Goal: Information Seeking & Learning: Learn about a topic

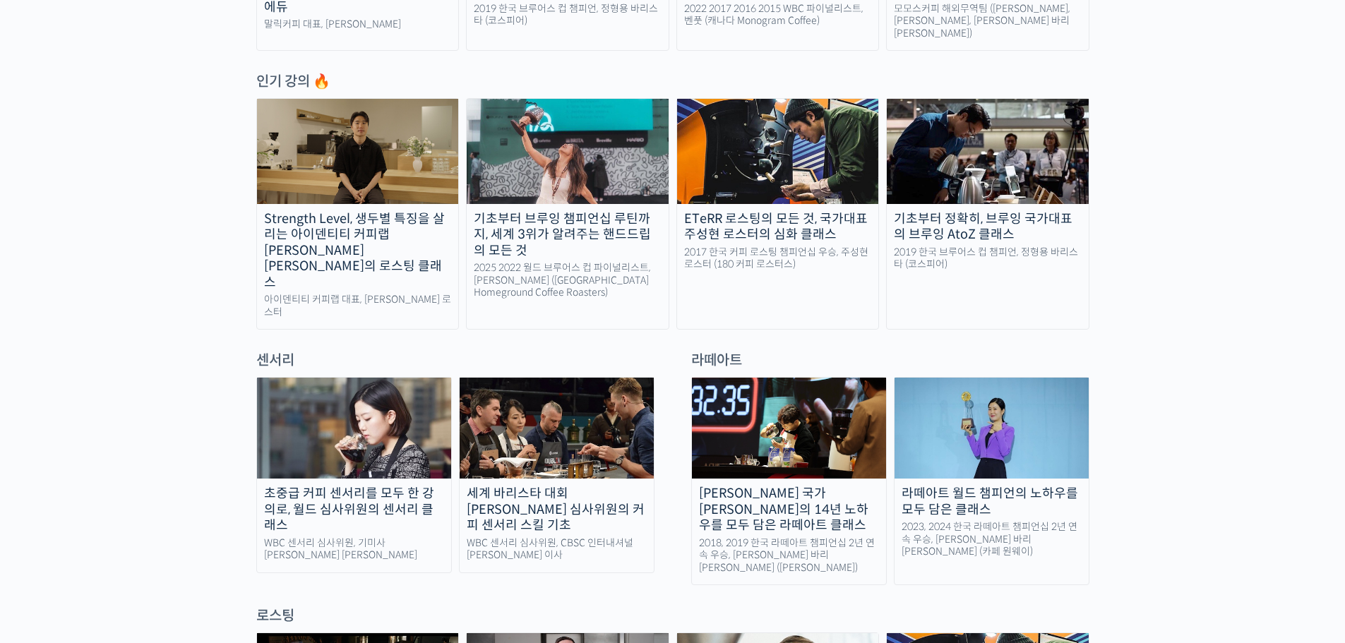
scroll to position [776, 0]
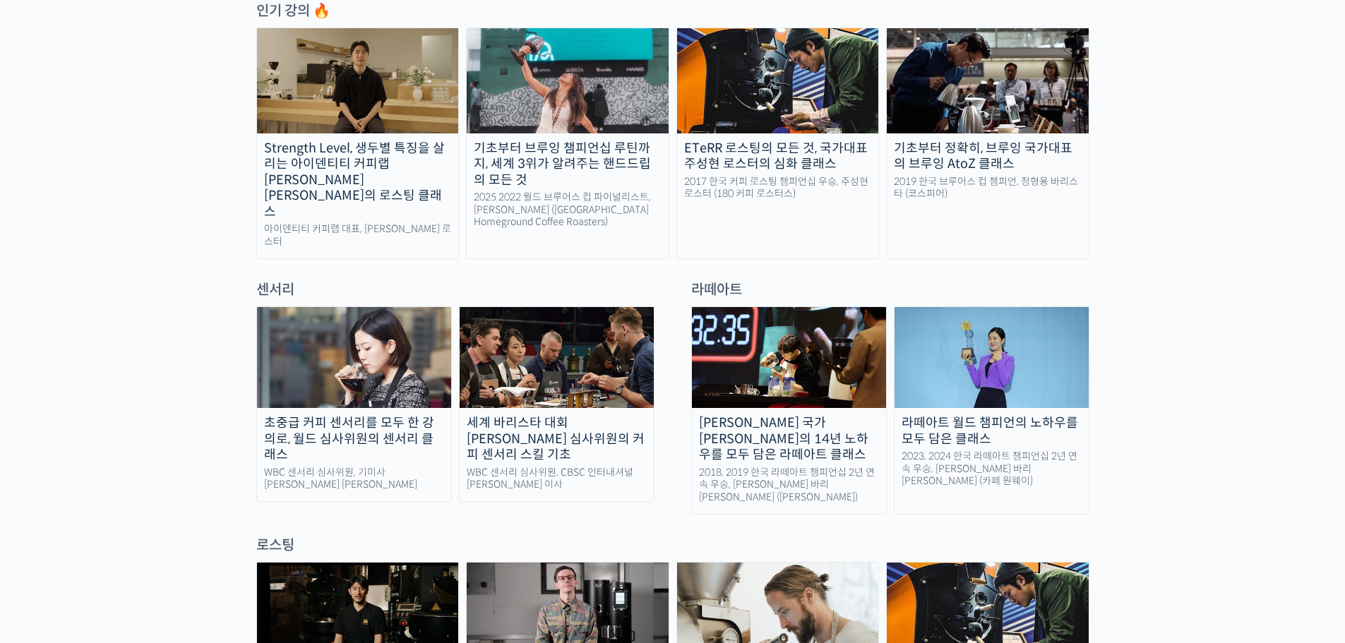
click at [787, 415] on div "[PERSON_NAME] 국가[PERSON_NAME]의 14년 노하우를 모두 담은 라떼아트 클래스" at bounding box center [789, 439] width 194 height 48
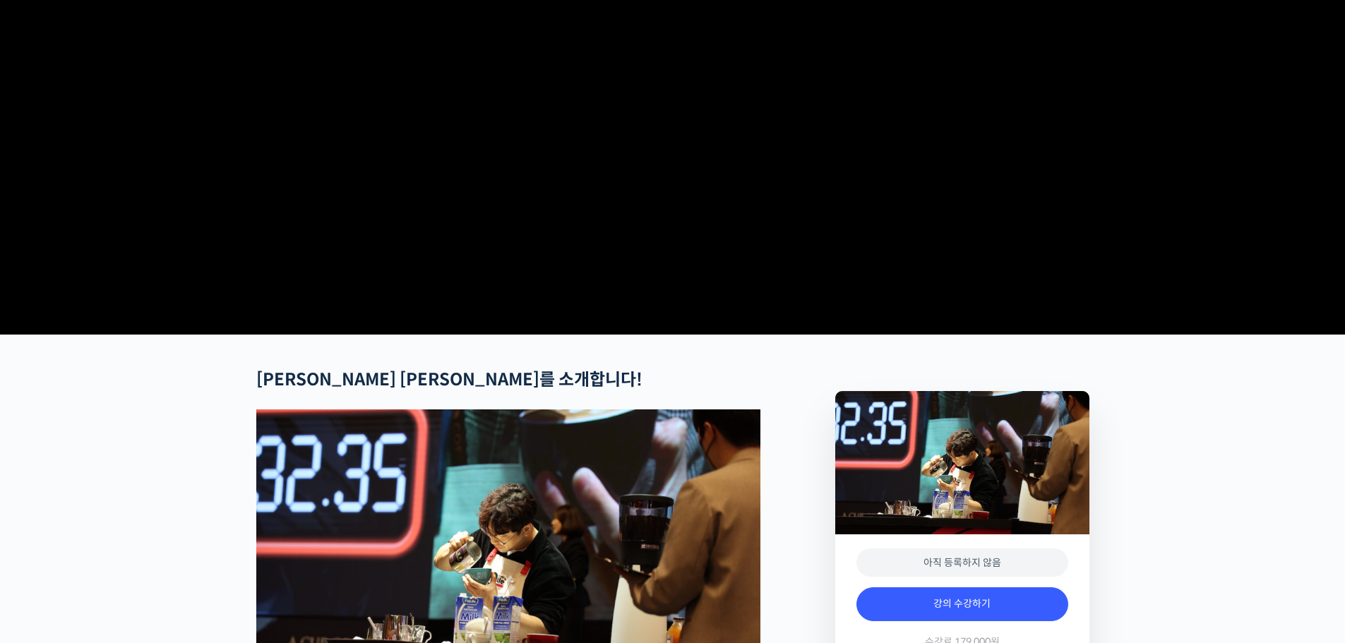
scroll to position [141, 0]
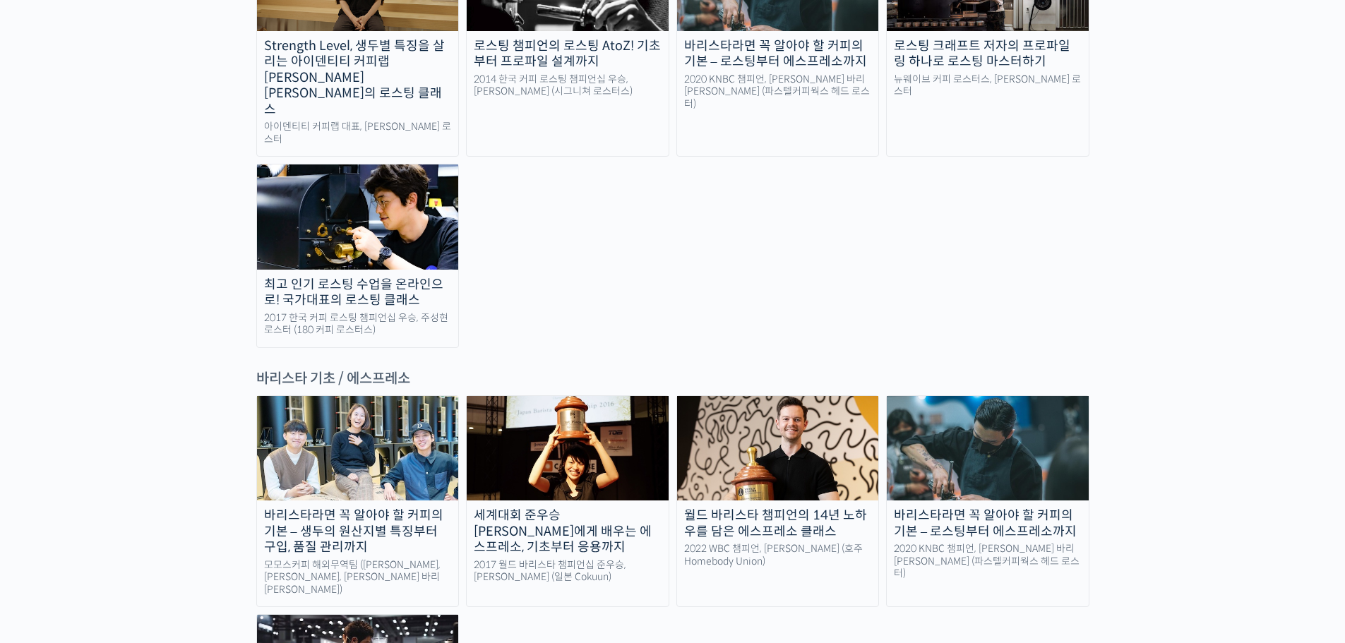
scroll to position [1694, 0]
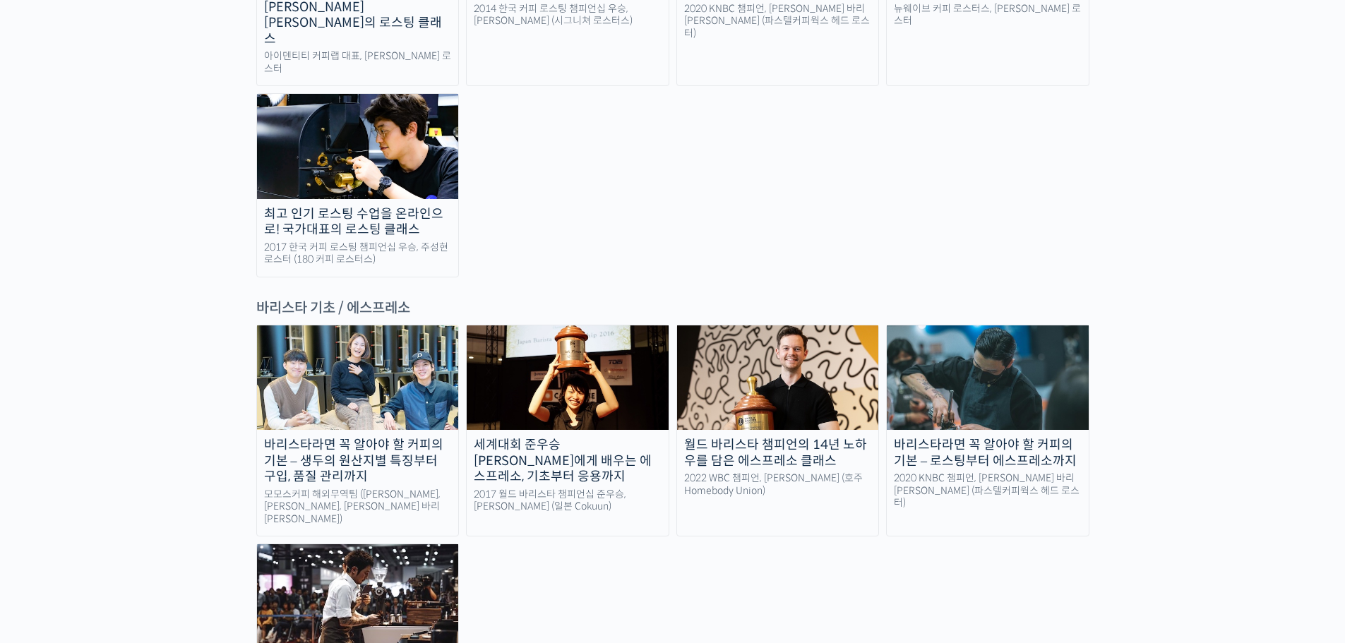
click at [371, 544] on img at bounding box center [358, 596] width 202 height 104
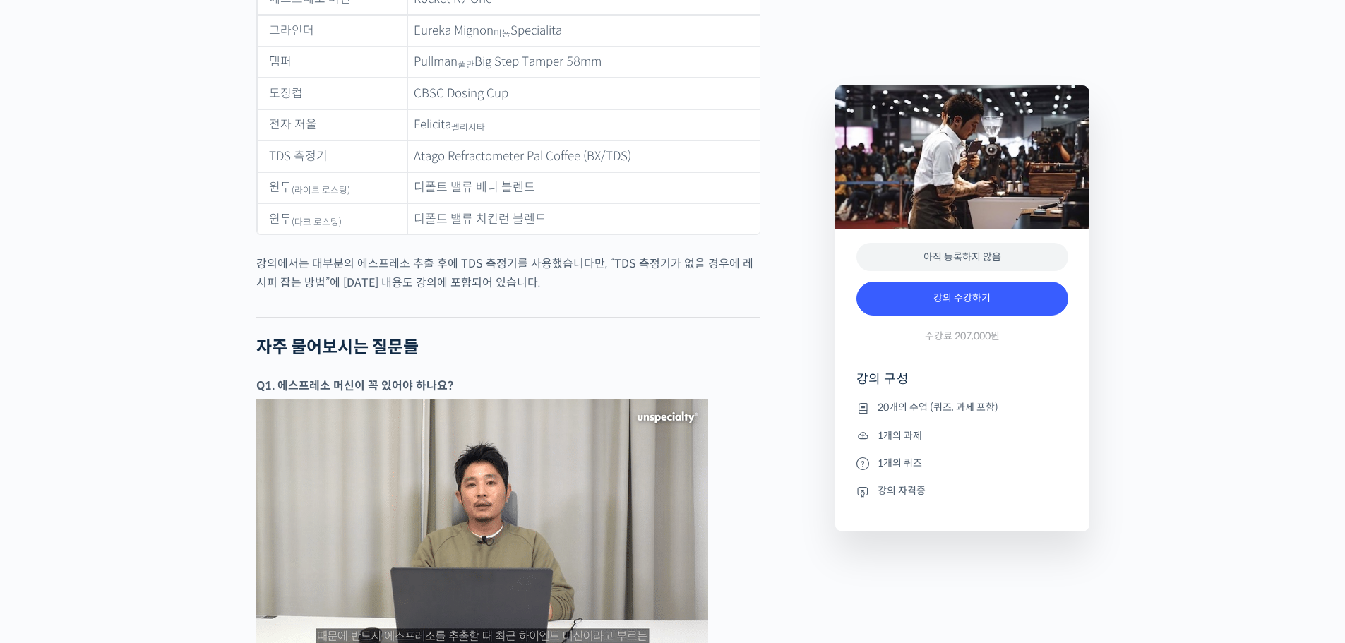
scroll to position [5788, 0]
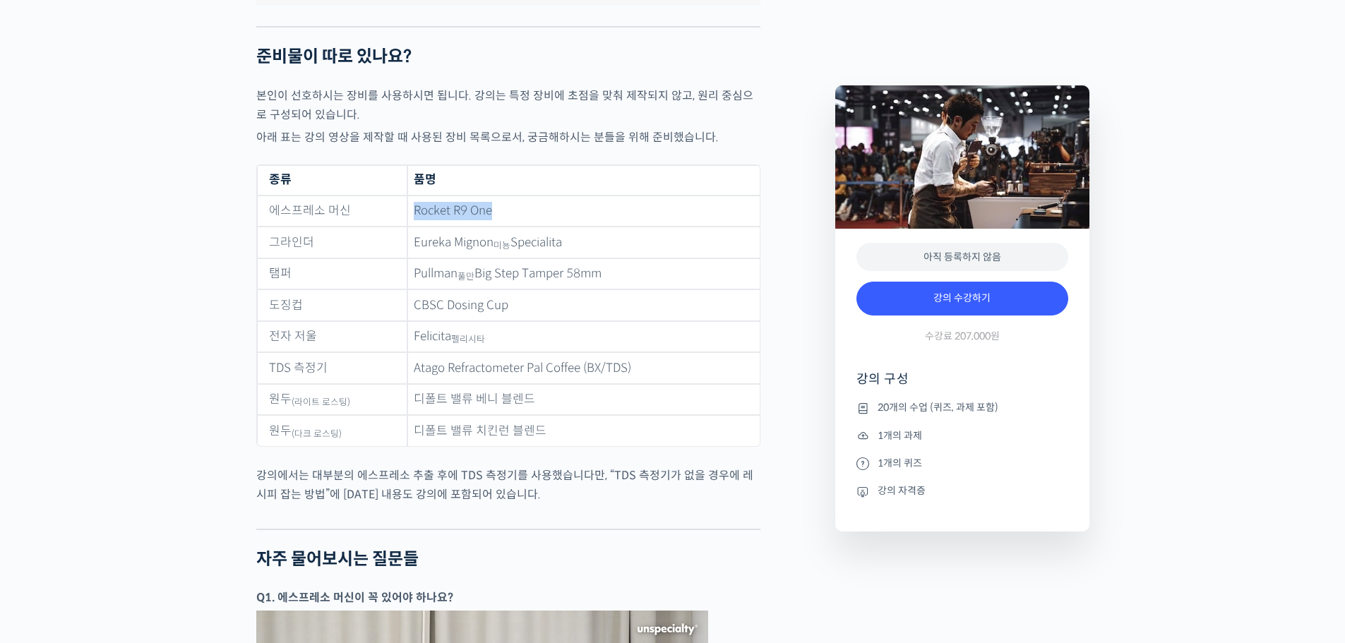
drag, startPoint x: 414, startPoint y: 205, endPoint x: 508, endPoint y: 201, distance: 94.0
click at [505, 201] on td "Rocket R9 One" at bounding box center [583, 212] width 352 height 32
click at [526, 200] on td "Rocket R9 One" at bounding box center [583, 212] width 352 height 32
drag, startPoint x: 414, startPoint y: 235, endPoint x: 592, endPoint y: 232, distance: 177.9
click at [592, 232] on td "Eureka Mignon 미뇽 Specialita" at bounding box center [583, 243] width 352 height 32
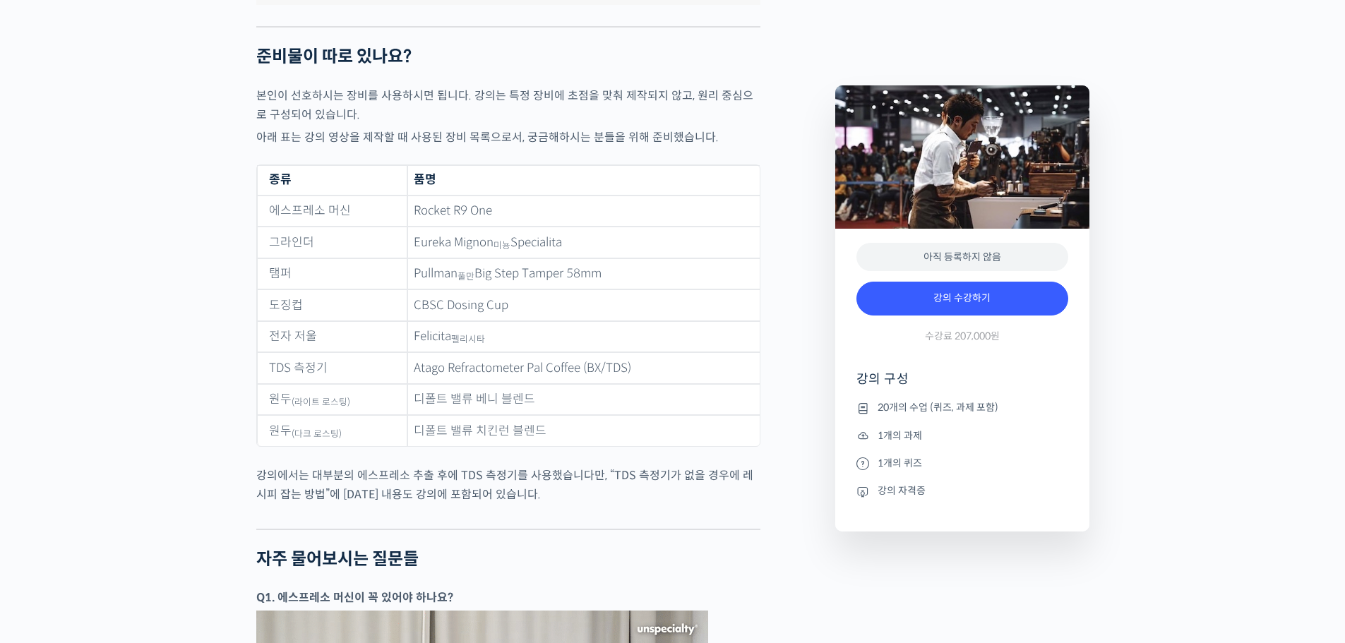
drag, startPoint x: 414, startPoint y: 264, endPoint x: 666, endPoint y: 261, distance: 252.0
click at [642, 265] on td "Pullman 풀만 Big Step Tamper 58mm" at bounding box center [583, 274] width 352 height 32
click at [673, 260] on td "Pullman 풀만 Big Step Tamper 58mm" at bounding box center [583, 274] width 352 height 32
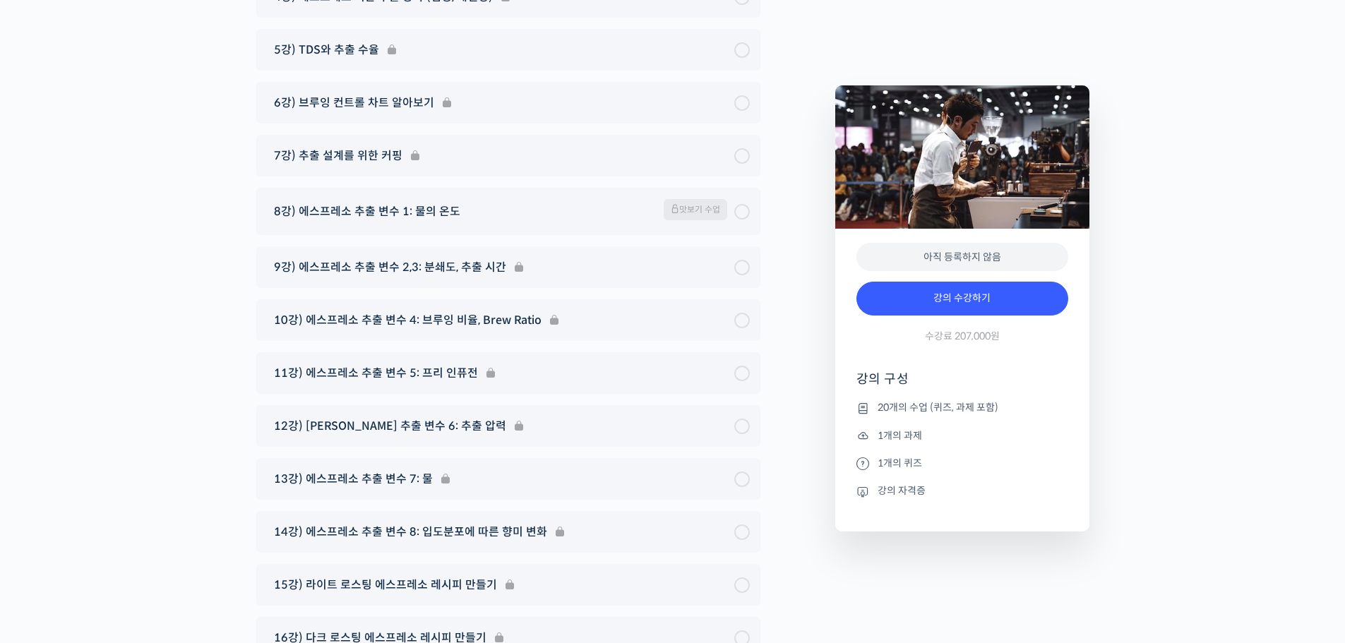
scroll to position [7552, 0]
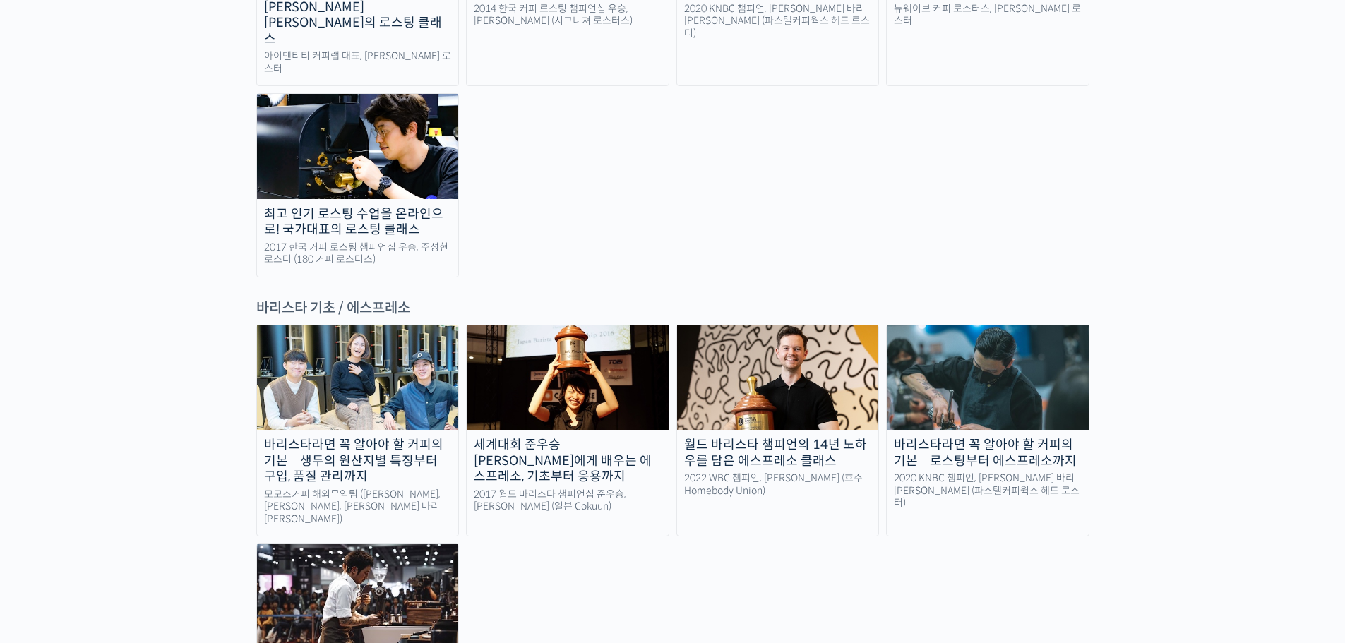
click at [976, 437] on div "바리스타라면 꼭 알아야 할 커피의 기본 – 로스팅부터 에스프레소까지" at bounding box center [988, 453] width 202 height 32
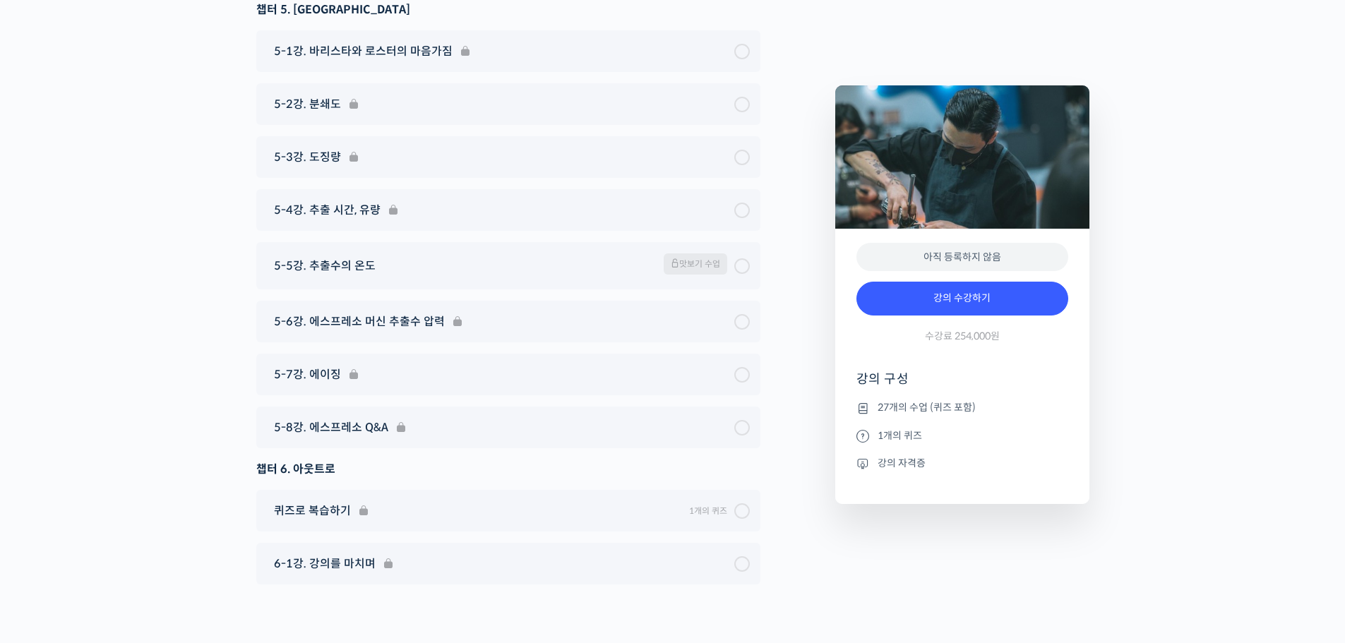
scroll to position [7058, 0]
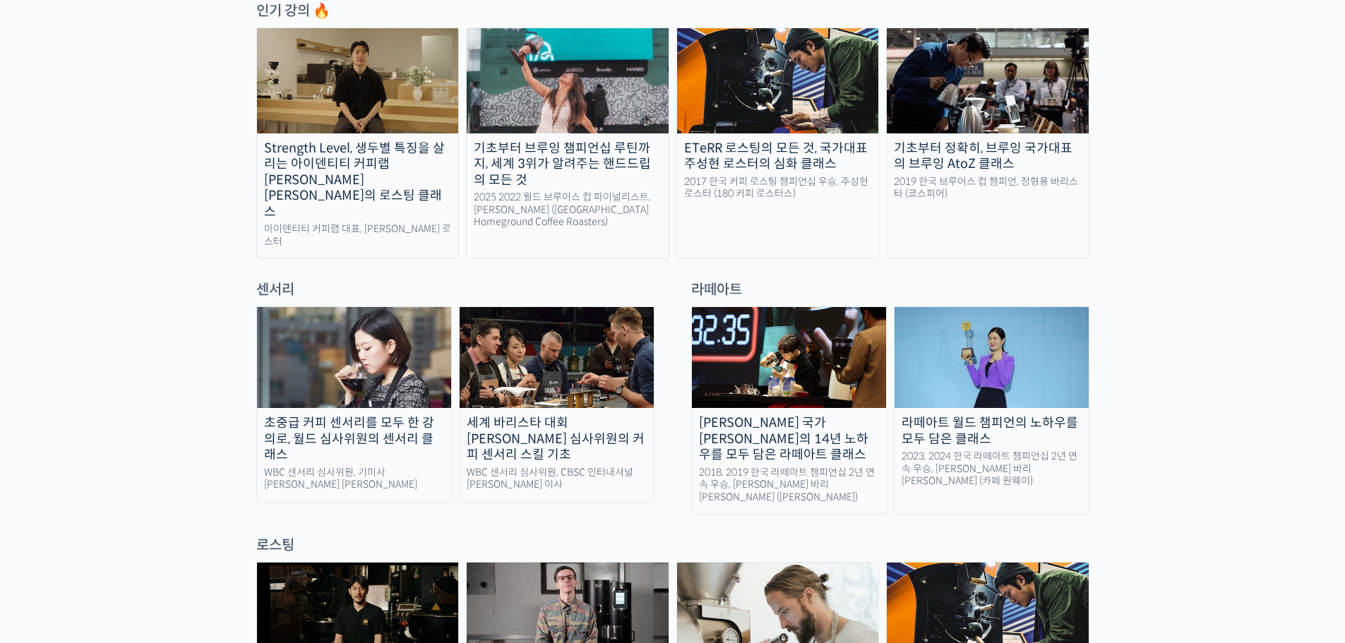
scroll to position [847, 0]
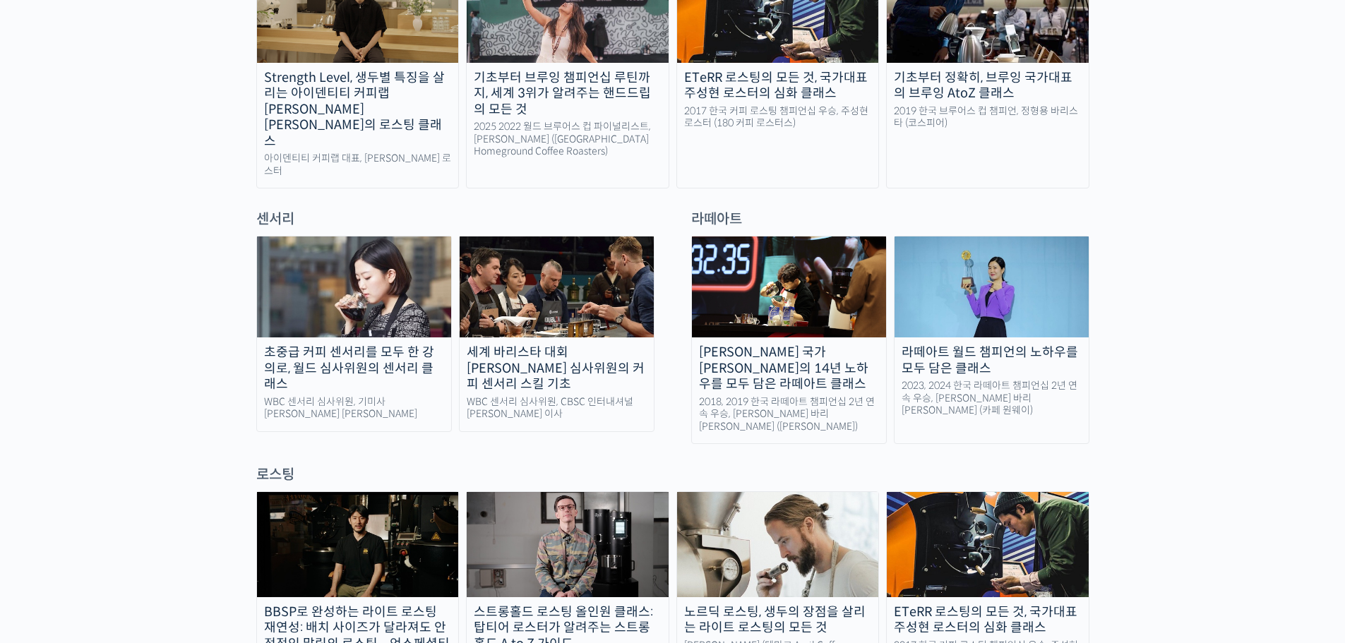
click at [961, 344] on div "라떼아트 월드 챔피언의 노하우를 모두 담은 클래스" at bounding box center [991, 360] width 194 height 32
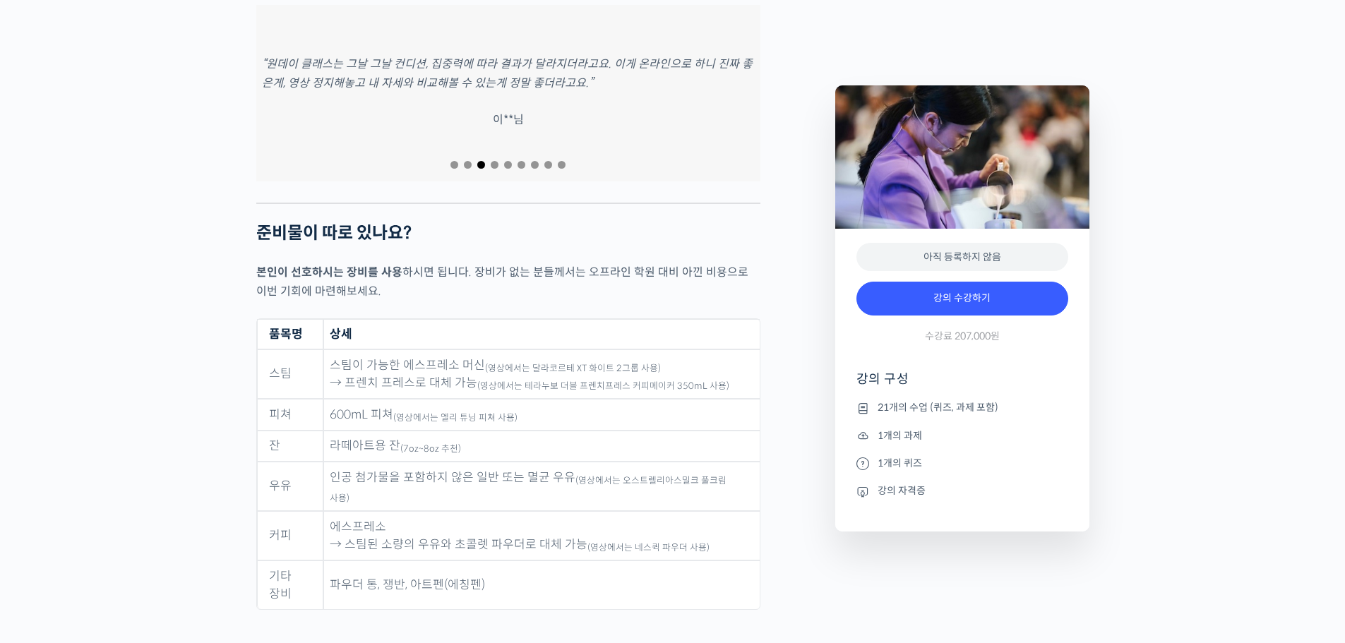
scroll to position [6141, 0]
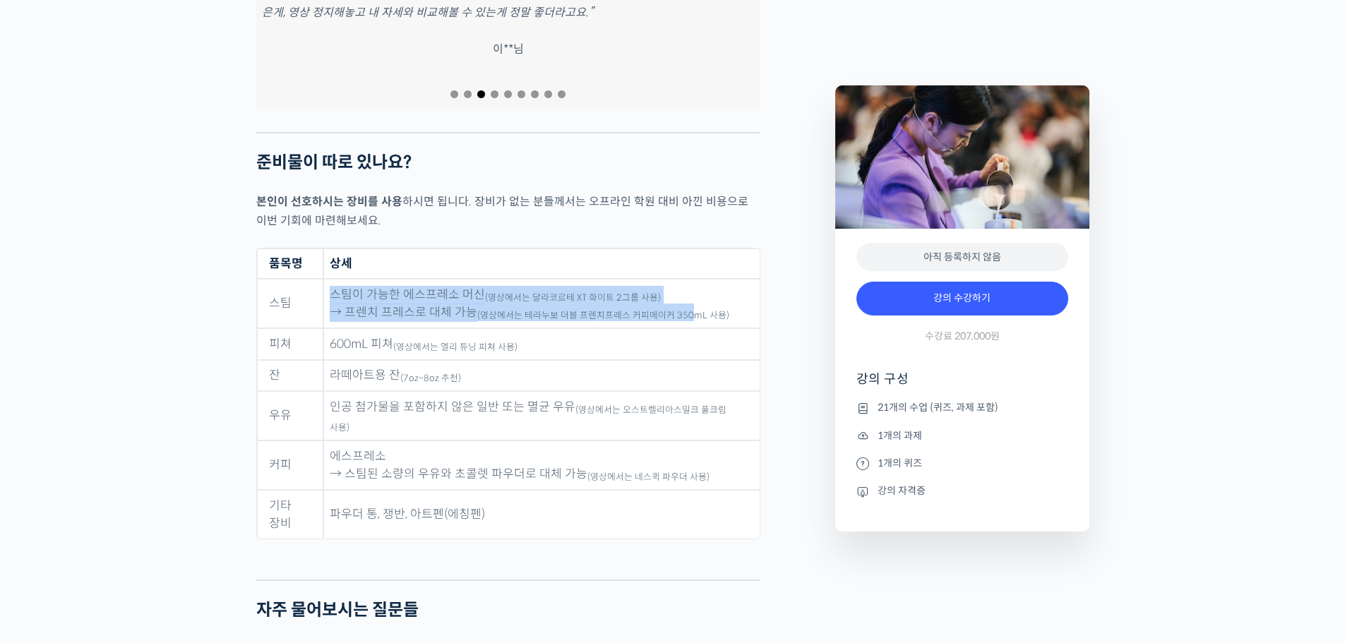
drag, startPoint x: 354, startPoint y: 248, endPoint x: 718, endPoint y: 262, distance: 364.5
click at [691, 279] on td "스팀이 가능한 에스프레소 머신 (영상에서는 달라코르테 XT 화이트 2그룹 사용) → 프렌치 프레스로 대체 가능 (영상에서는 테라누보 더블 프렌…" at bounding box center [541, 303] width 436 height 49
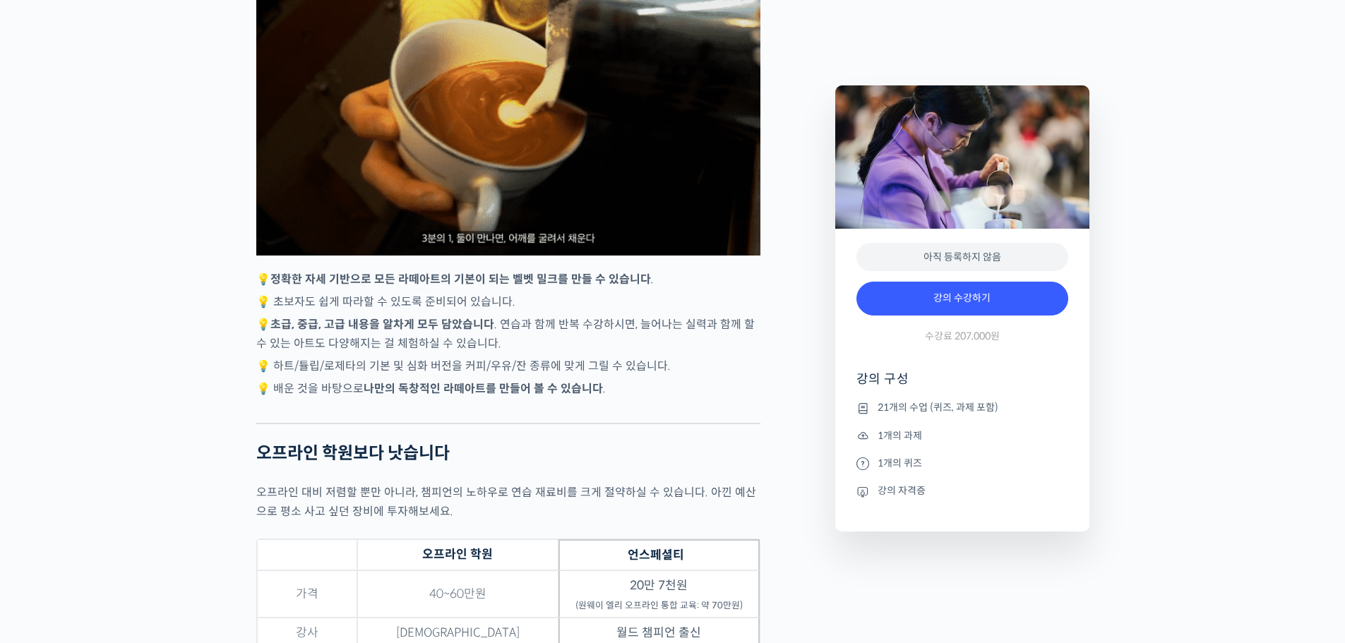
scroll to position [3741, 0]
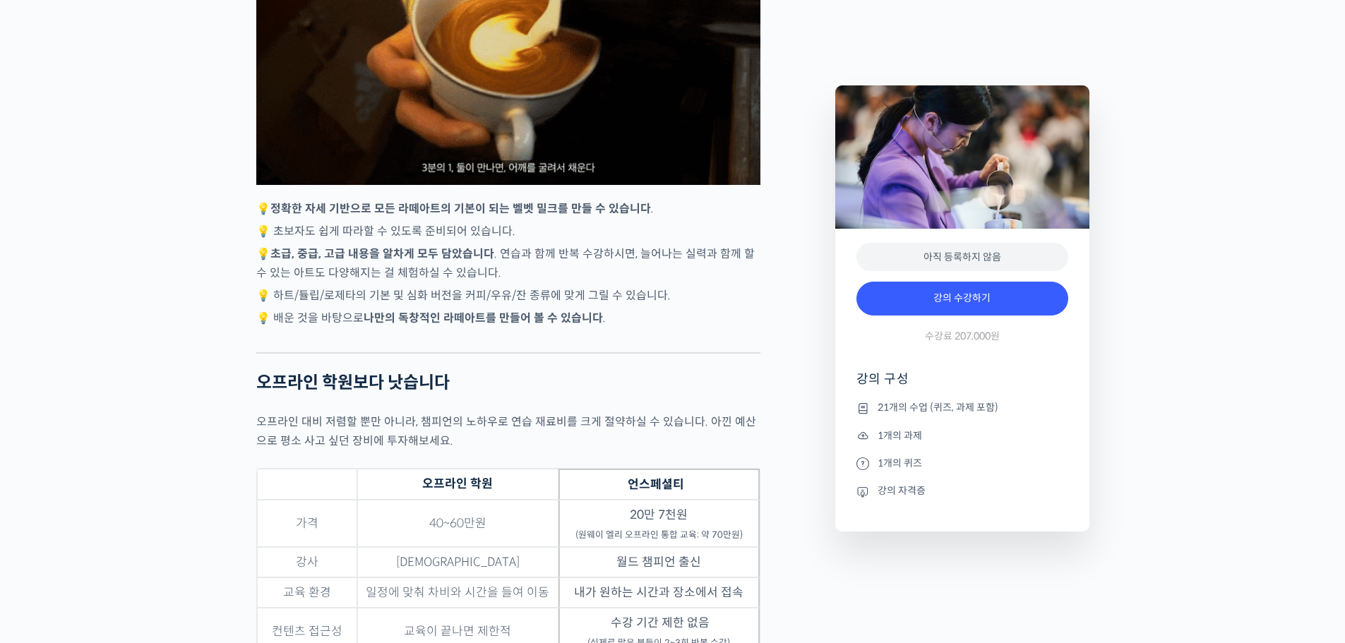
drag, startPoint x: 930, startPoint y: 485, endPoint x: 876, endPoint y: 493, distance: 54.9
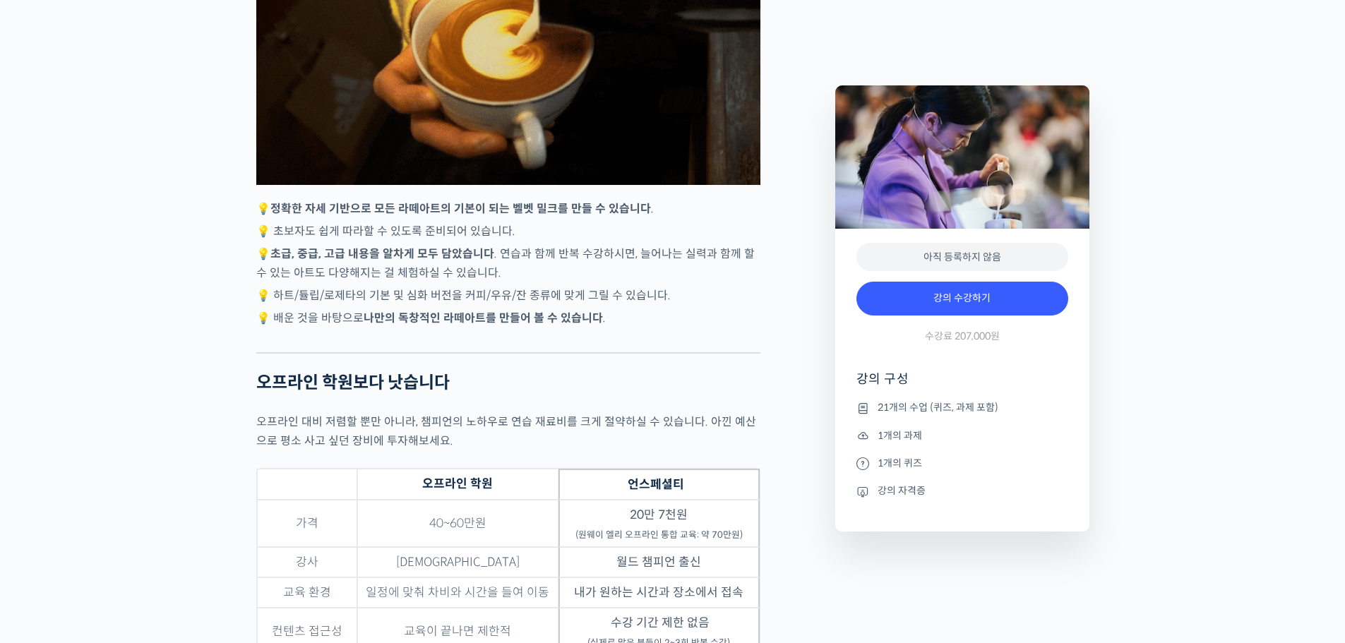
click at [876, 493] on li "강의 자격증" at bounding box center [962, 491] width 212 height 17
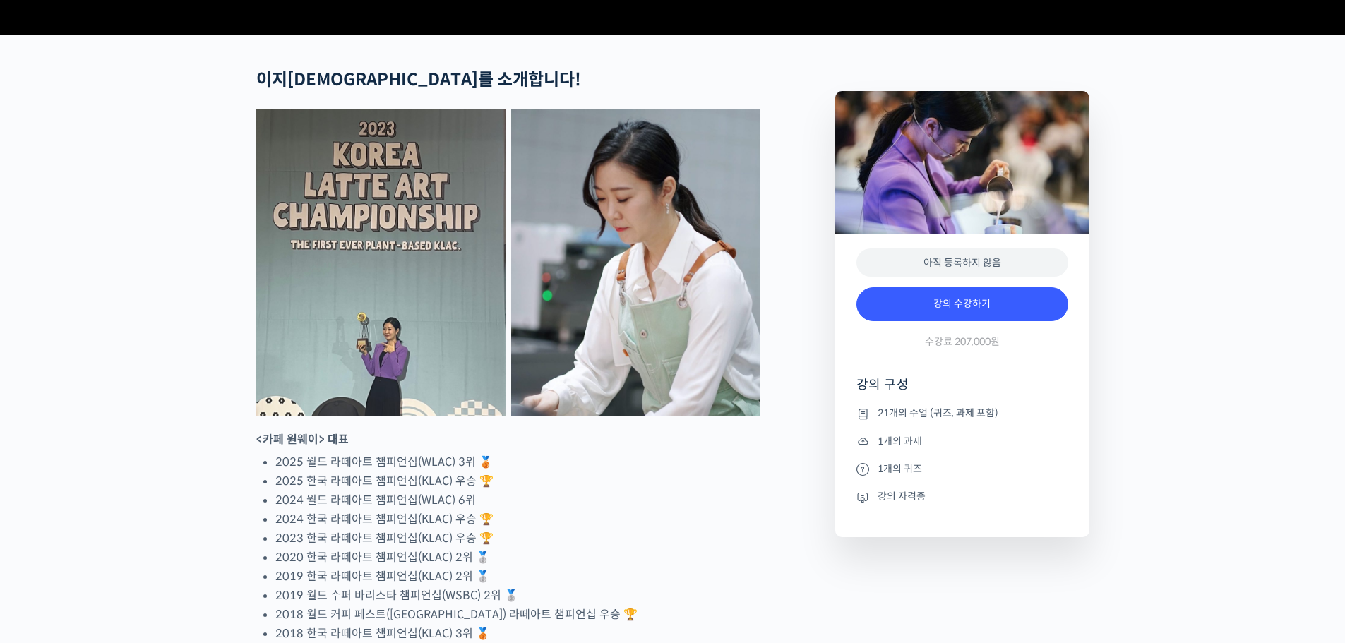
scroll to position [653, 0]
